Goal: Navigation & Orientation: Go to known website

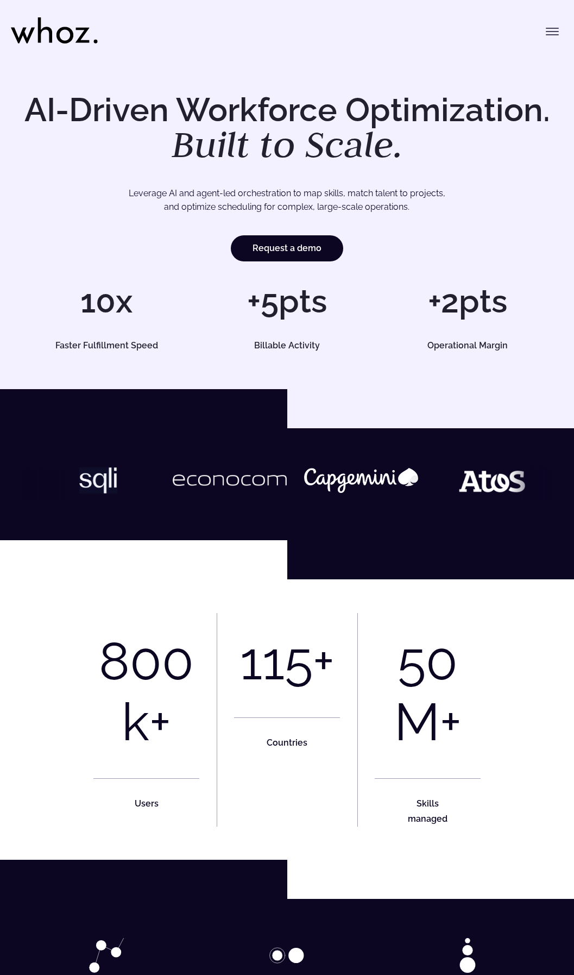
click at [53, 33] on icon at bounding box center [54, 30] width 87 height 26
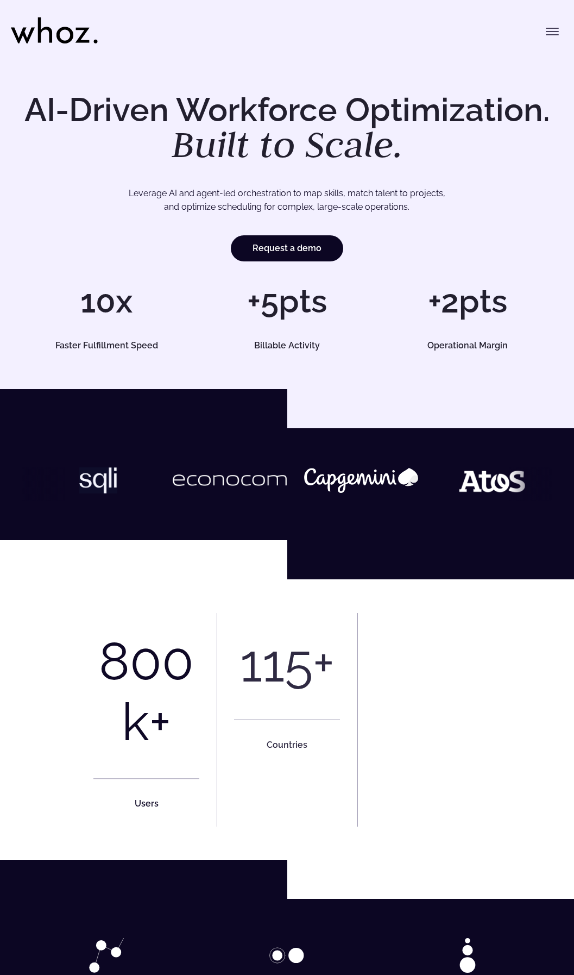
click at [551, 33] on icon "Toggle menu" at bounding box center [552, 31] width 13 height 13
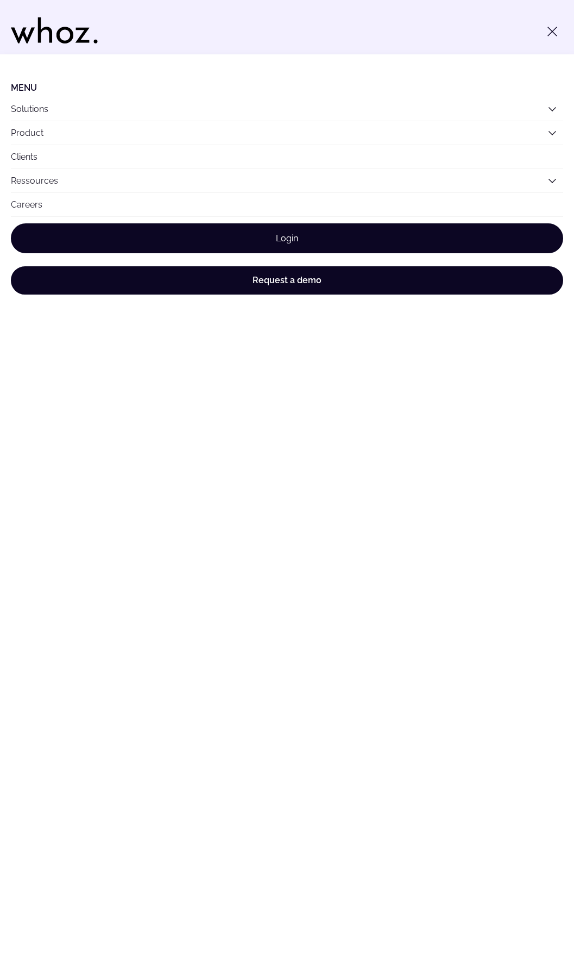
click at [250, 237] on link "Login" at bounding box center [287, 238] width 553 height 30
